Goal: Transaction & Acquisition: Download file/media

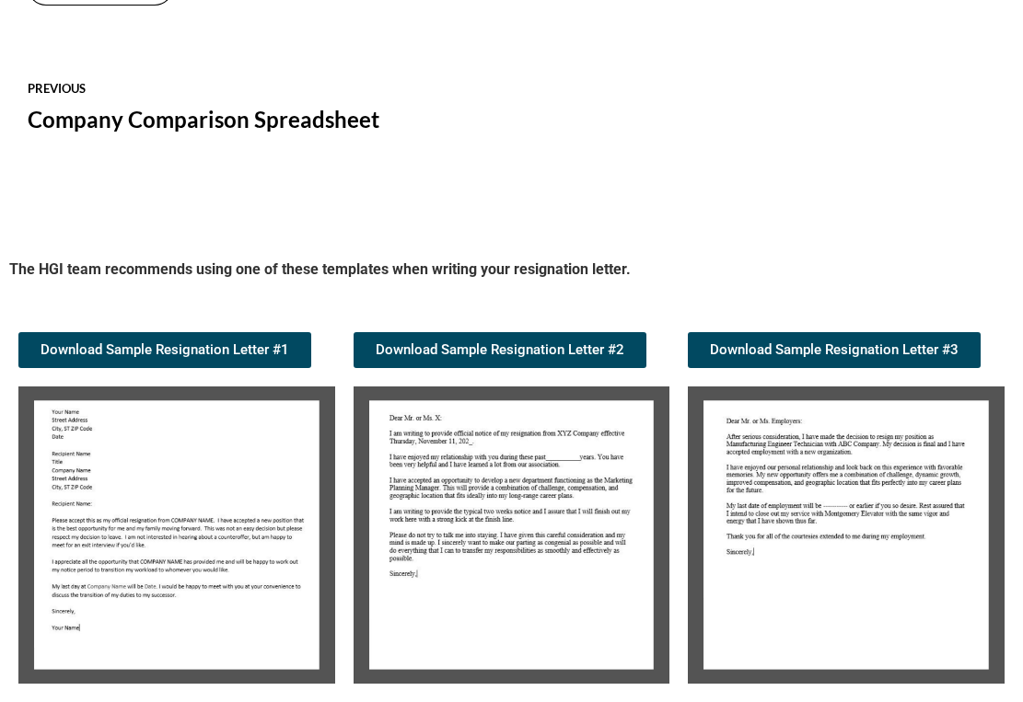
scroll to position [1555, 0]
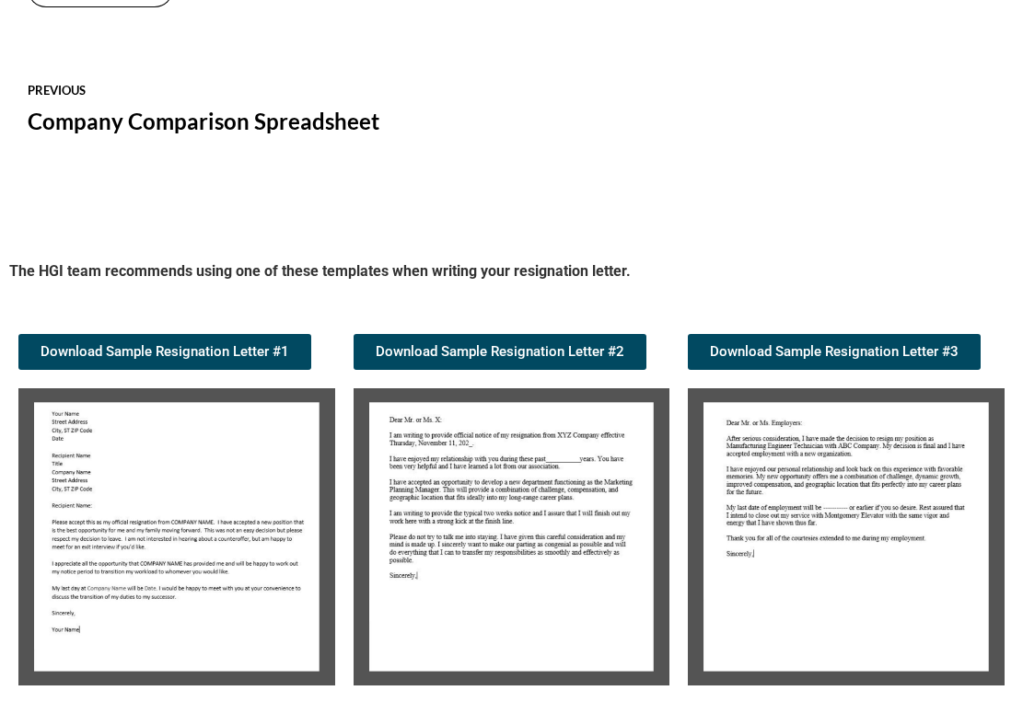
click at [79, 517] on img at bounding box center [176, 537] width 317 height 297
click at [192, 348] on span "Download Sample Resignation Letter #1" at bounding box center [165, 352] width 249 height 14
click at [51, 409] on img at bounding box center [176, 537] width 317 height 297
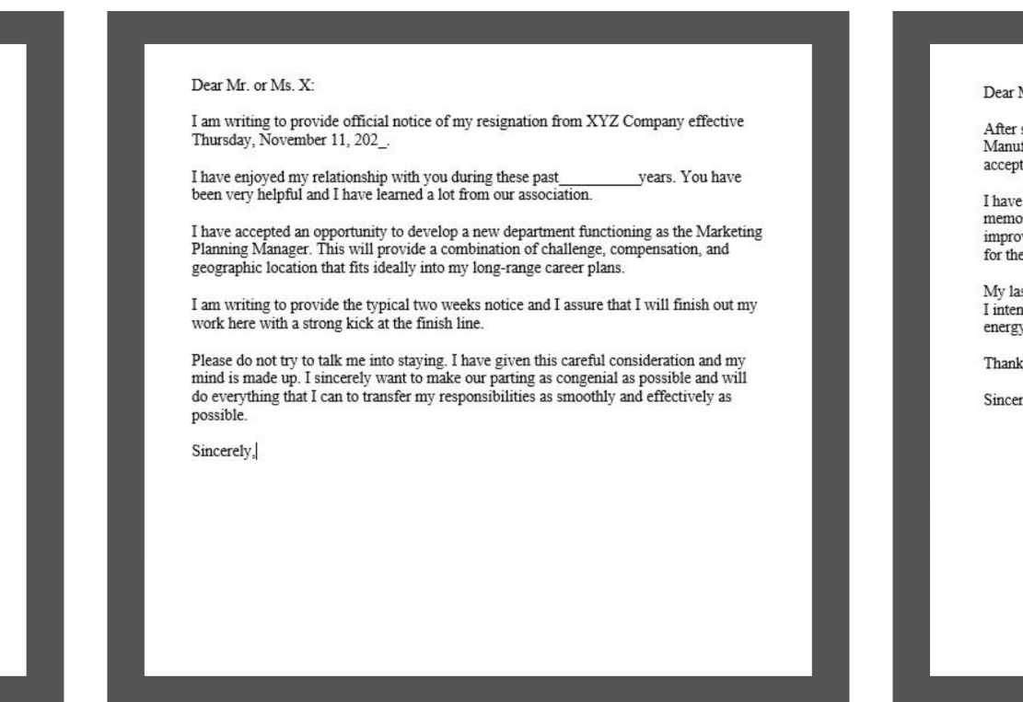
click at [354, 389] on img at bounding box center [512, 537] width 317 height 297
drag, startPoint x: 82, startPoint y: 32, endPoint x: 110, endPoint y: 41, distance: 28.8
click at [354, 389] on img at bounding box center [512, 537] width 317 height 297
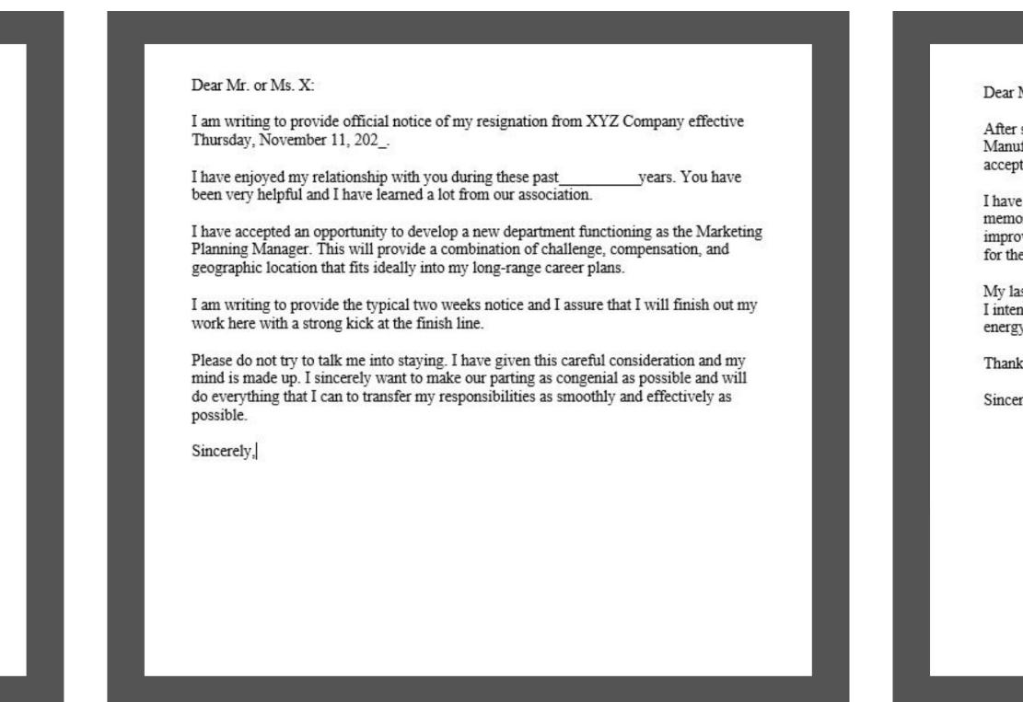
click at [354, 389] on img at bounding box center [512, 537] width 317 height 297
drag, startPoint x: 82, startPoint y: 32, endPoint x: 179, endPoint y: 99, distance: 117.7
click at [354, 389] on img at bounding box center [512, 537] width 317 height 297
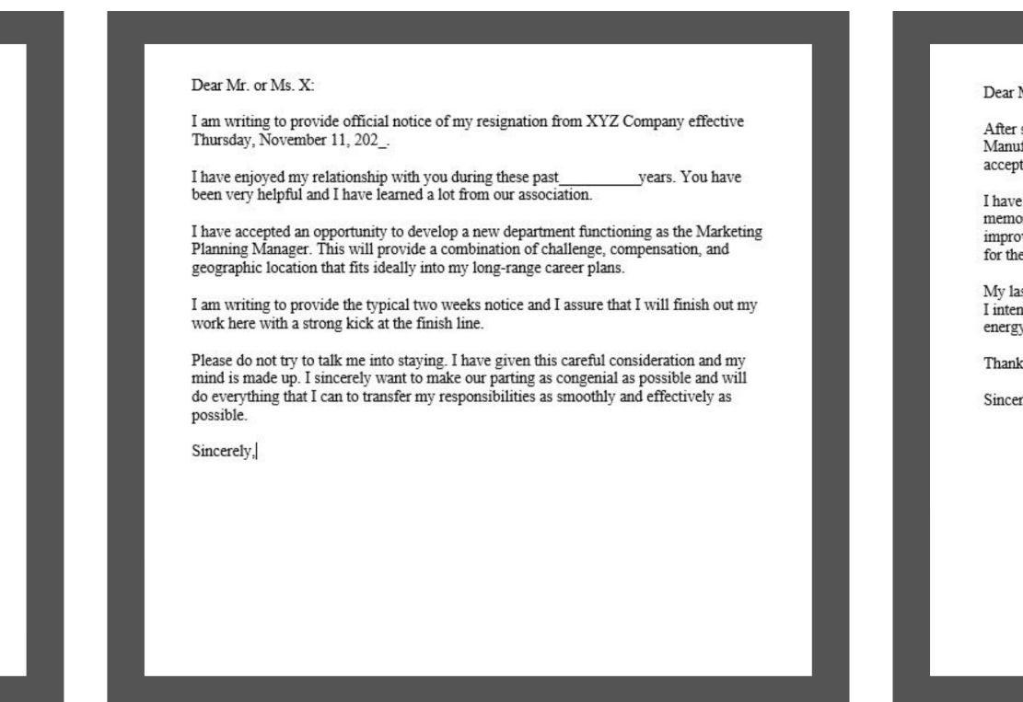
drag, startPoint x: 83, startPoint y: 34, endPoint x: 216, endPoint y: 194, distance: 208.5
click at [354, 389] on img at bounding box center [512, 537] width 317 height 297
drag, startPoint x: 81, startPoint y: 31, endPoint x: 105, endPoint y: 192, distance: 162.0
